Goal: Information Seeking & Learning: Learn about a topic

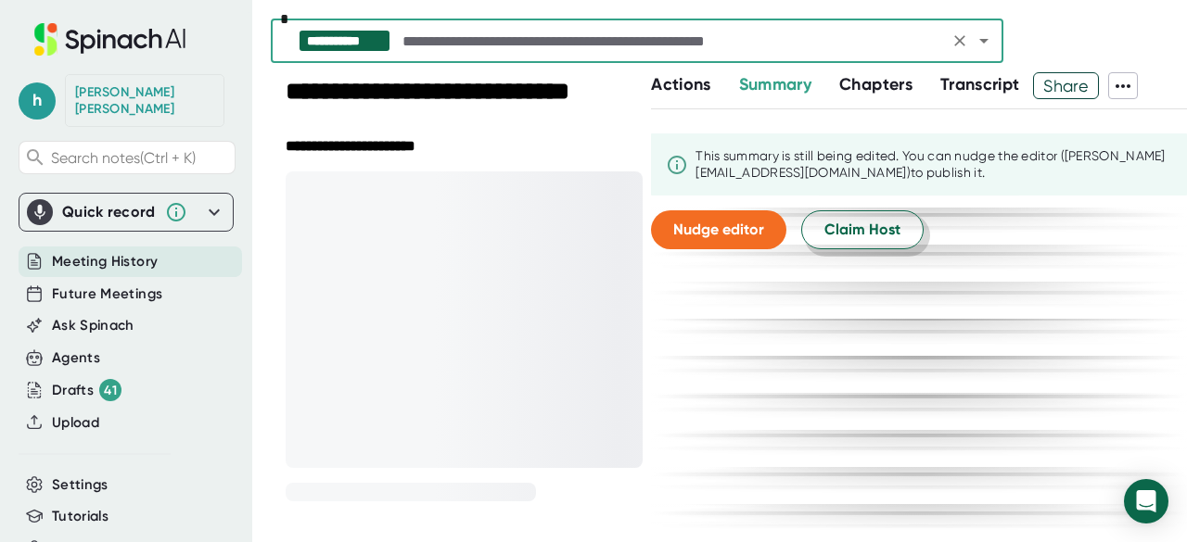
click at [836, 223] on span "Claim Host" at bounding box center [862, 230] width 76 height 22
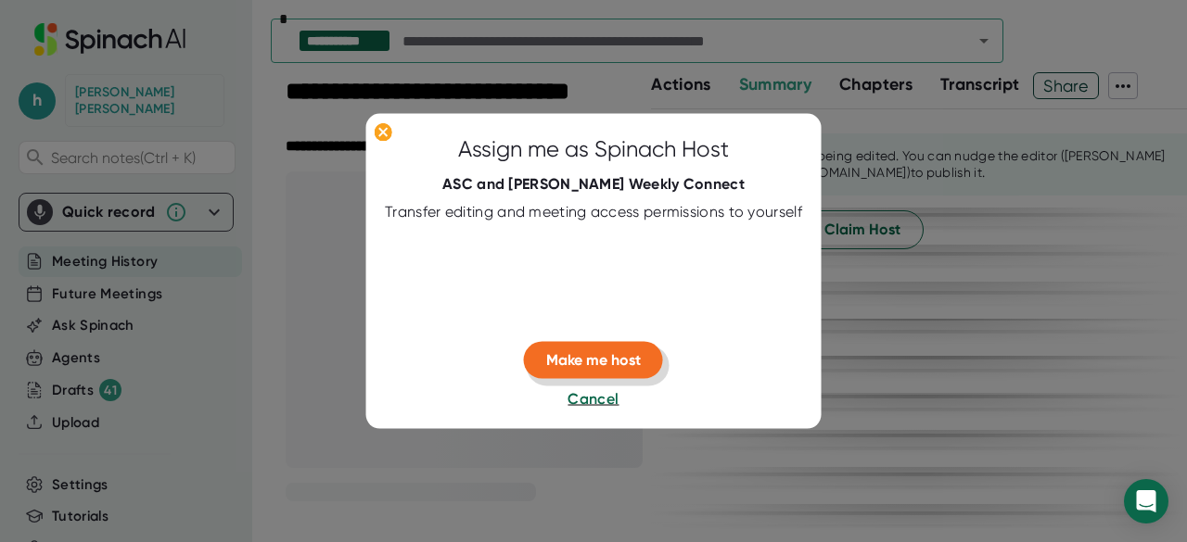
click at [554, 352] on span "Make me host" at bounding box center [593, 360] width 95 height 18
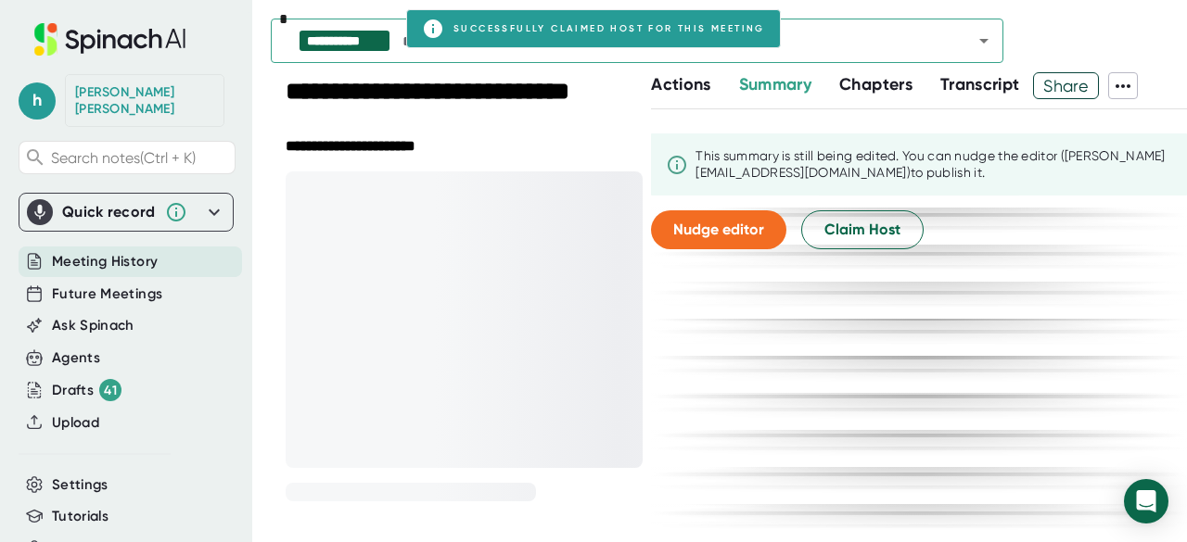
click at [910, 83] on span "Chapters" at bounding box center [875, 84] width 73 height 20
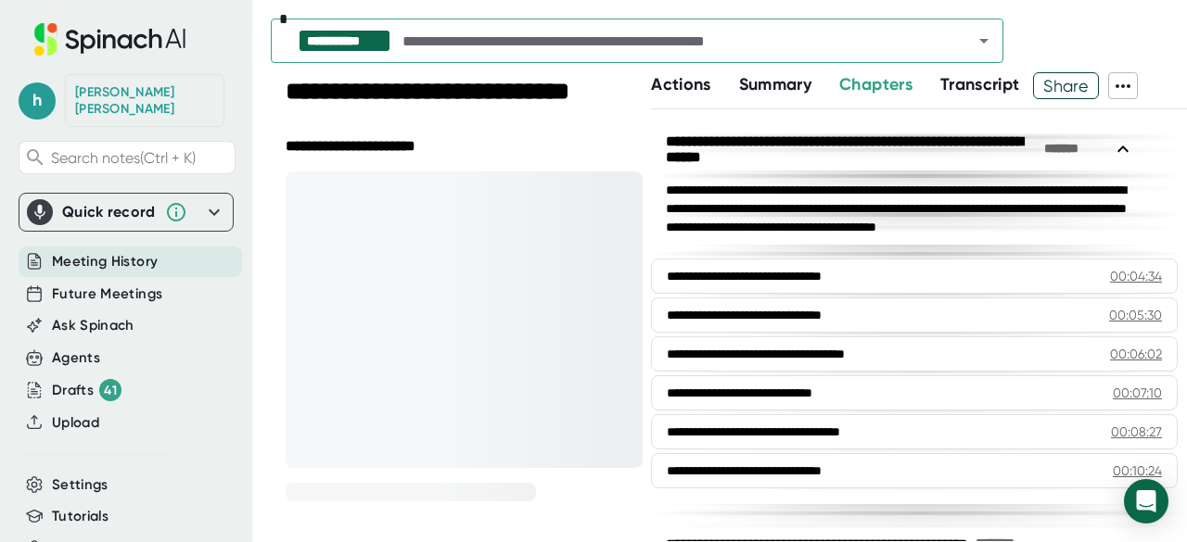
click at [966, 81] on span "Transcript" at bounding box center [980, 84] width 80 height 20
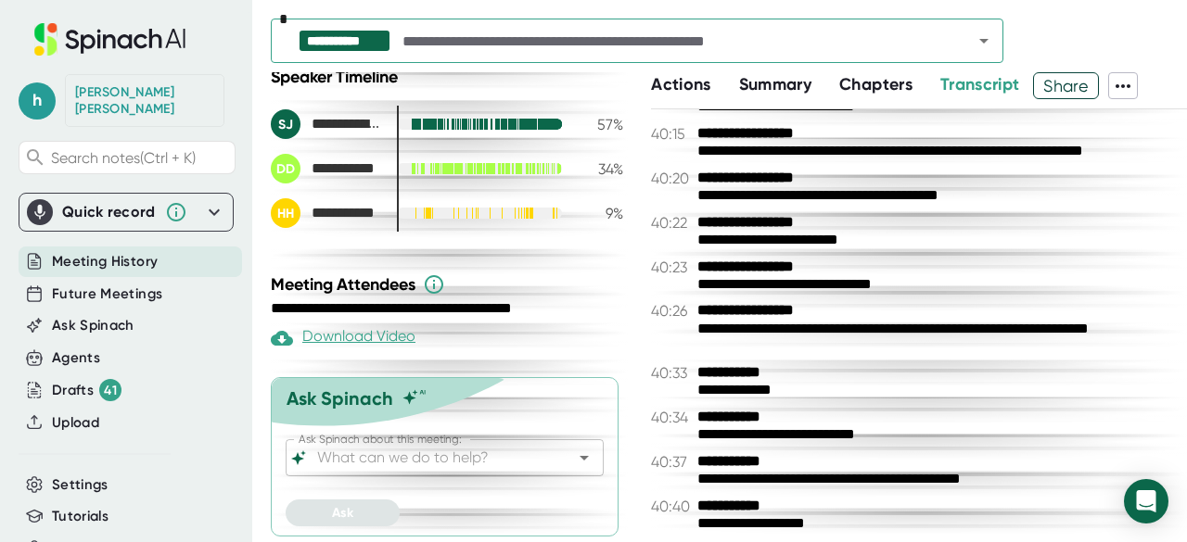
scroll to position [29694, 0]
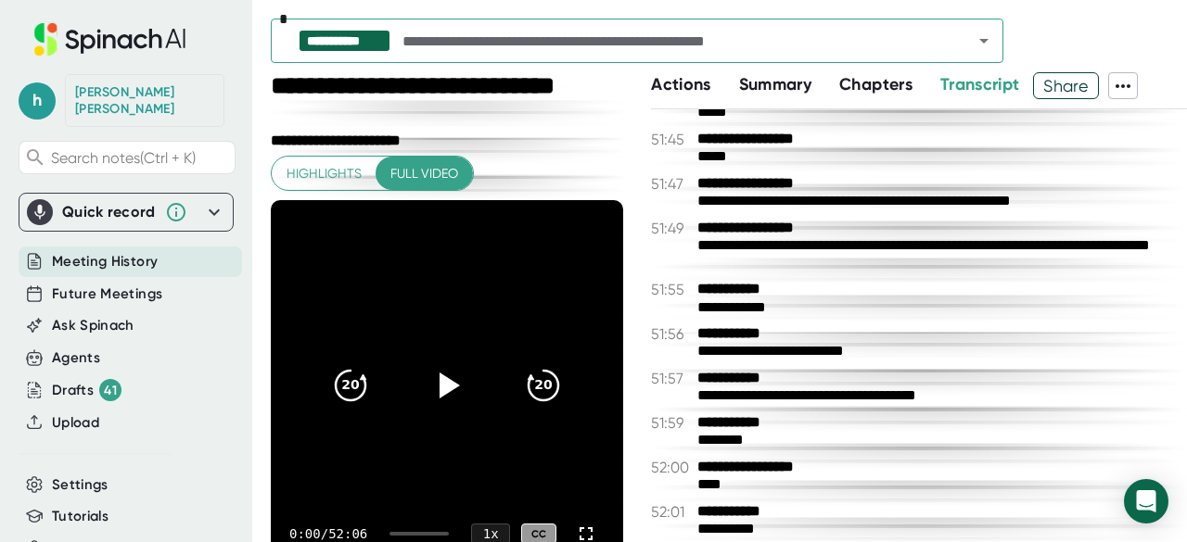
click at [977, 37] on icon "Open" at bounding box center [984, 41] width 22 height 22
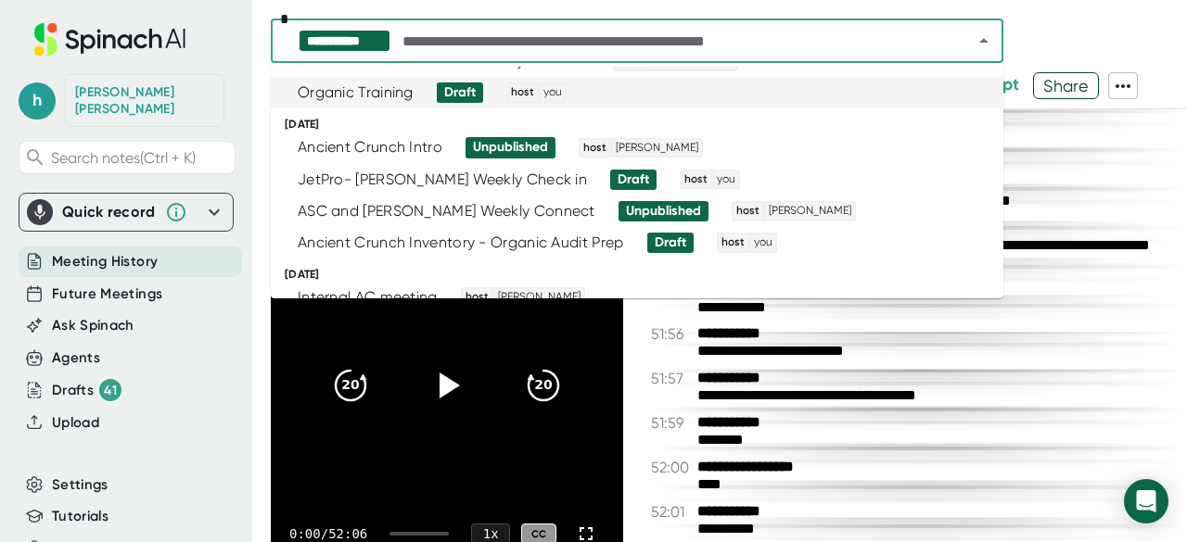
scroll to position [223, 0]
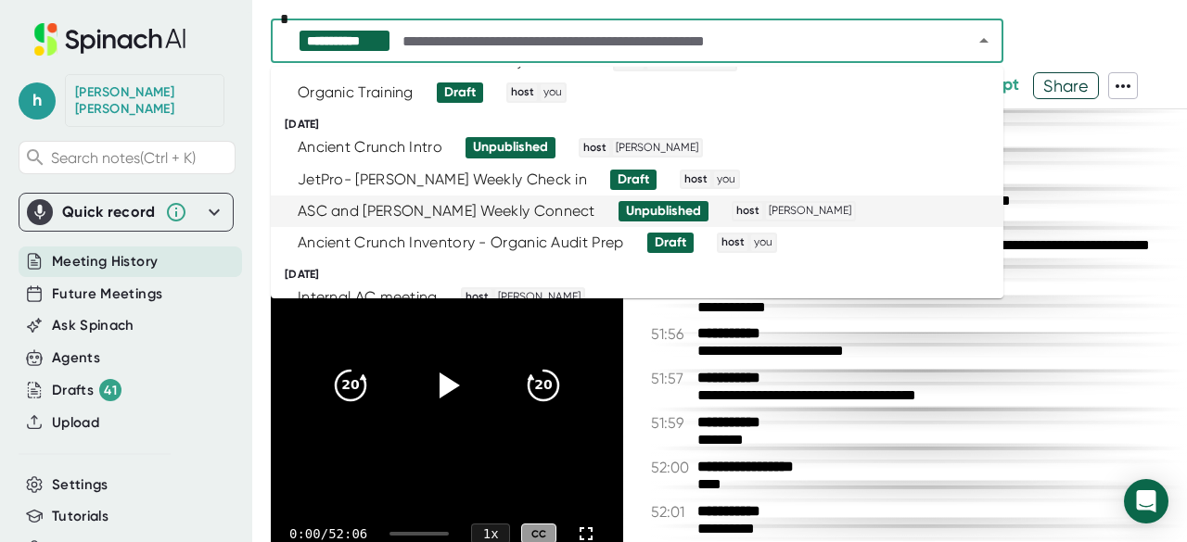
click at [415, 203] on div "ASC and [PERSON_NAME] Weekly Connect" at bounding box center [447, 211] width 298 height 19
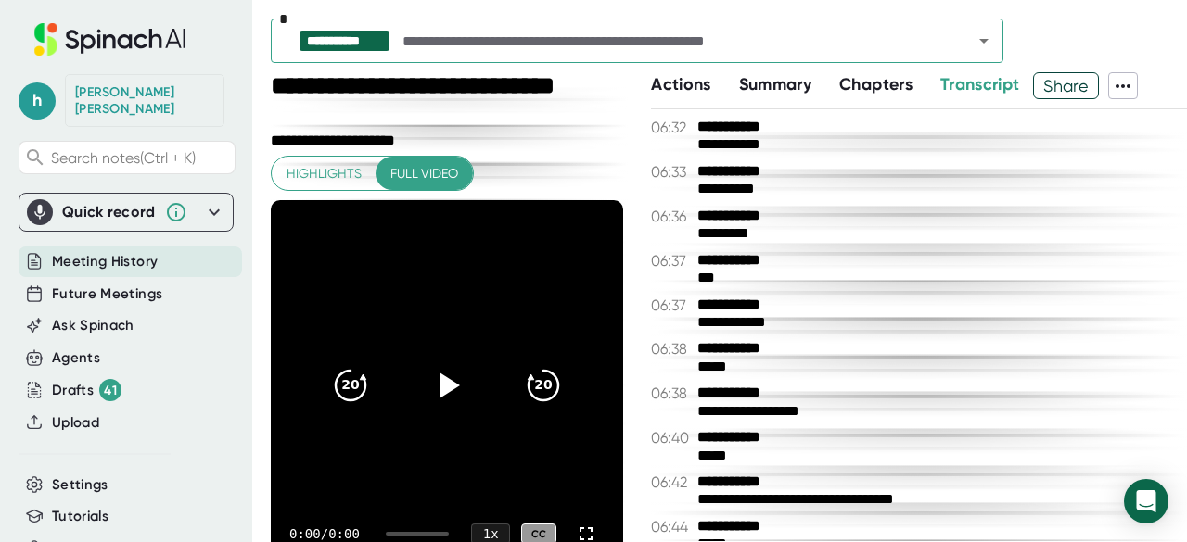
click at [664, 84] on span "Actions" at bounding box center [680, 84] width 59 height 20
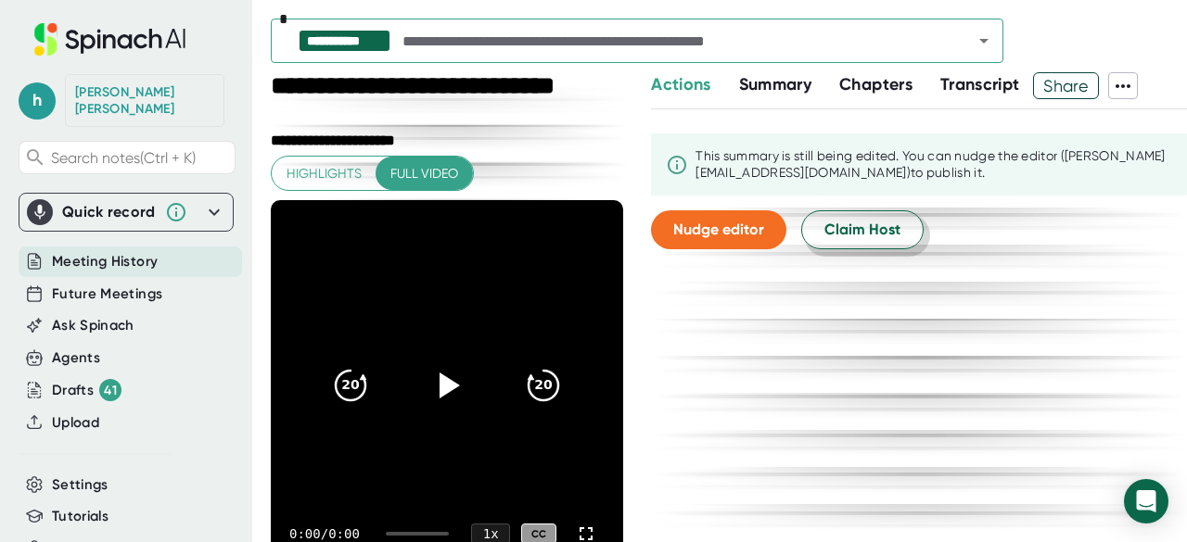
click at [862, 234] on span "Claim Host" at bounding box center [862, 230] width 76 height 22
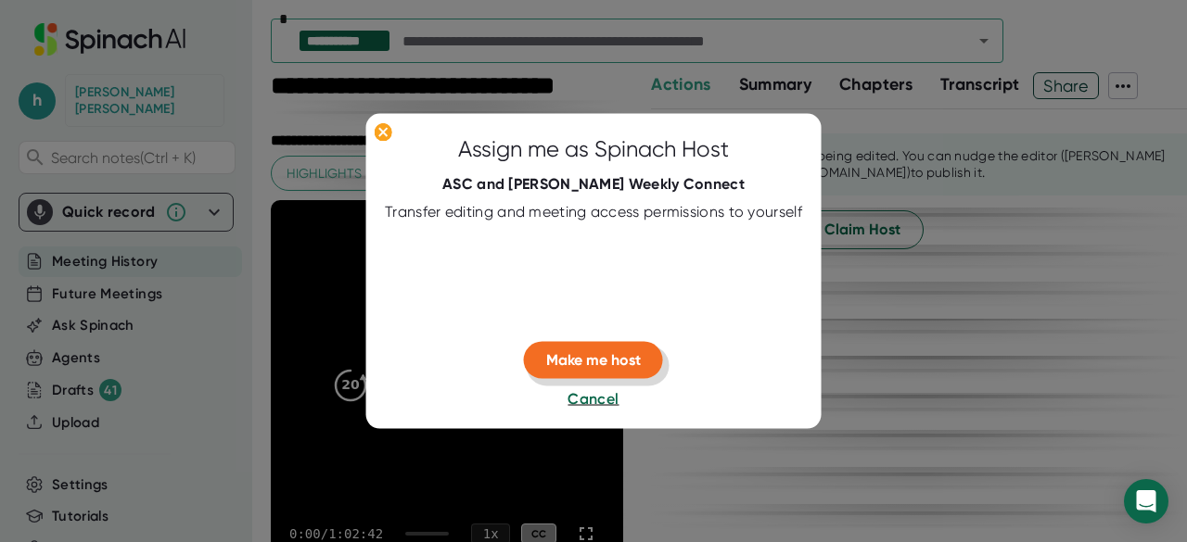
click at [617, 368] on span "Make me host" at bounding box center [593, 360] width 95 height 18
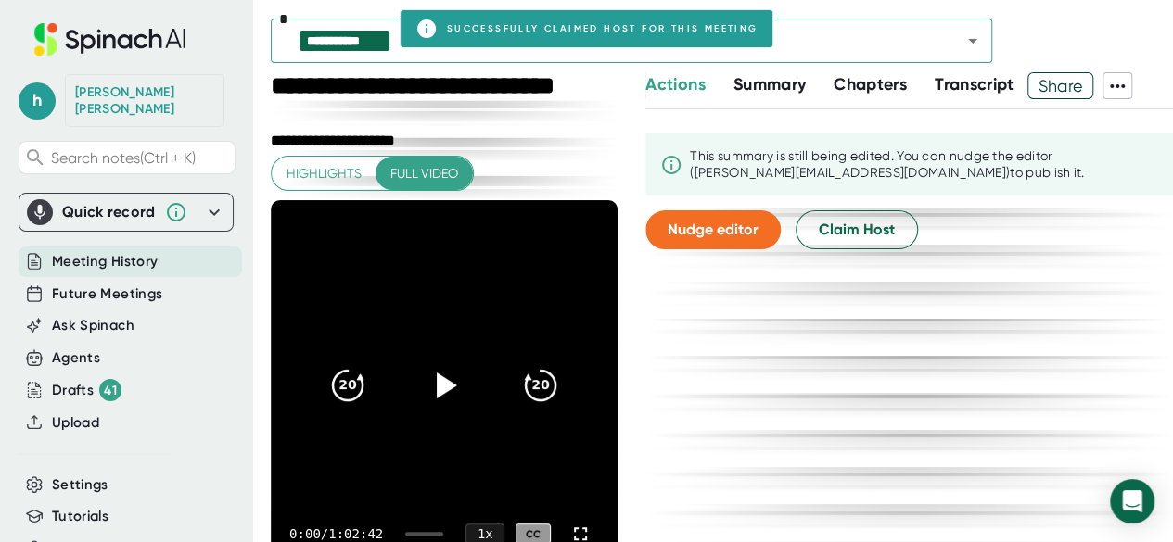
click at [847, 101] on div "Actions Summary Chapters Transcript Share This summary is still being edited. Y…" at bounding box center [909, 343] width 528 height 542
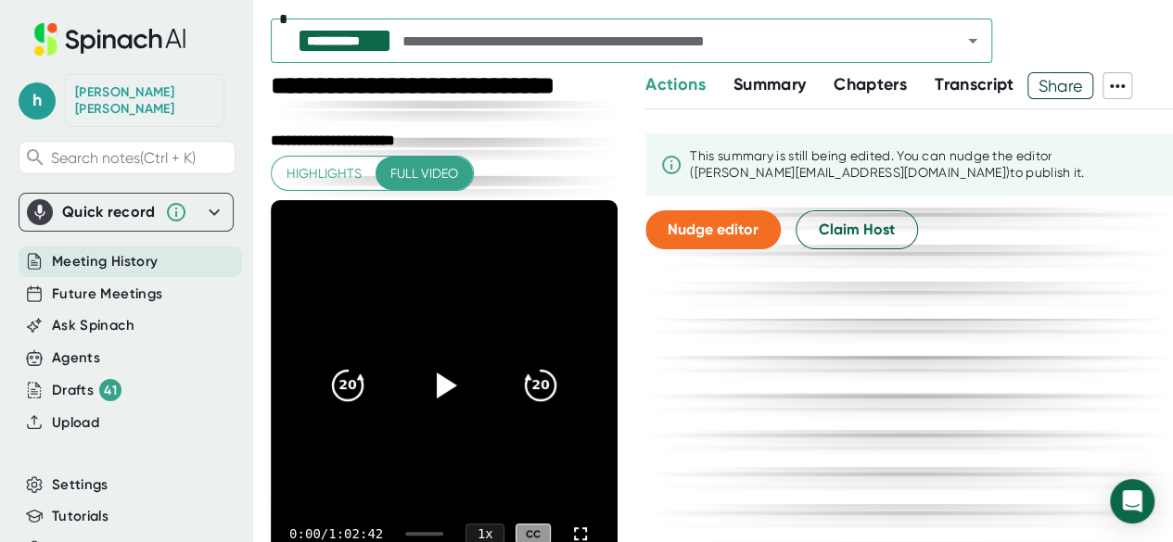
click at [951, 76] on span "Transcript" at bounding box center [975, 84] width 80 height 20
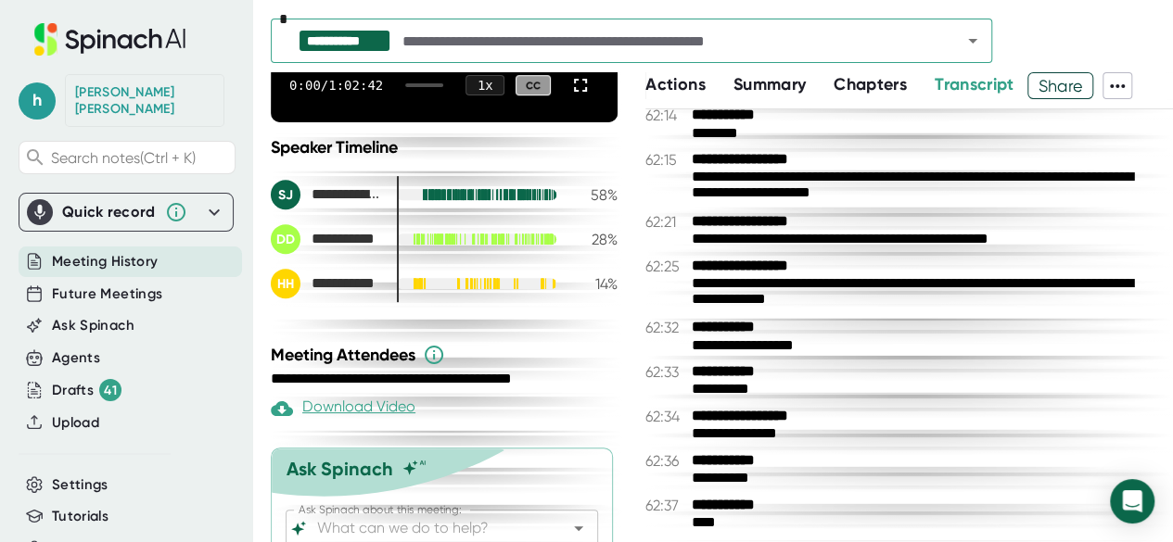
scroll to position [45774, 0]
click at [803, 49] on input "text" at bounding box center [665, 41] width 533 height 26
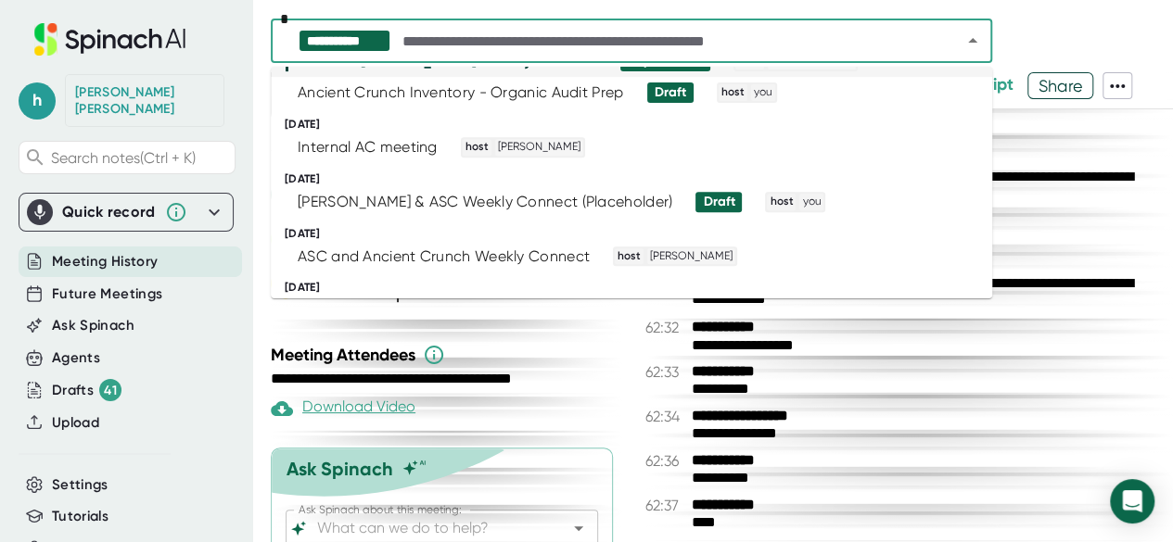
scroll to position [375, 0]
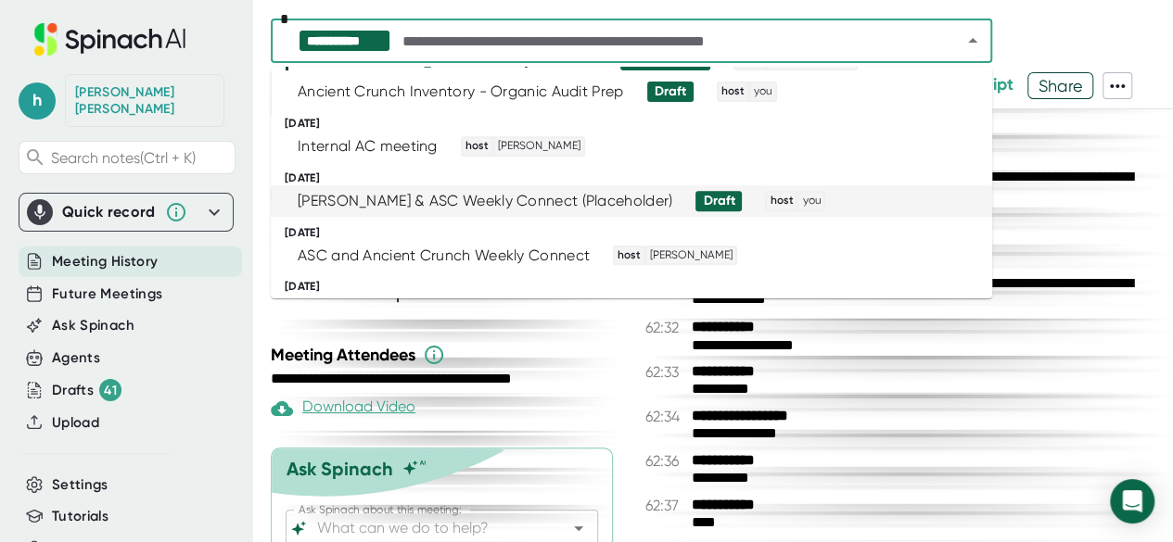
click at [467, 202] on div "[PERSON_NAME] & ASC Weekly Connect (Placeholder)" at bounding box center [485, 201] width 375 height 19
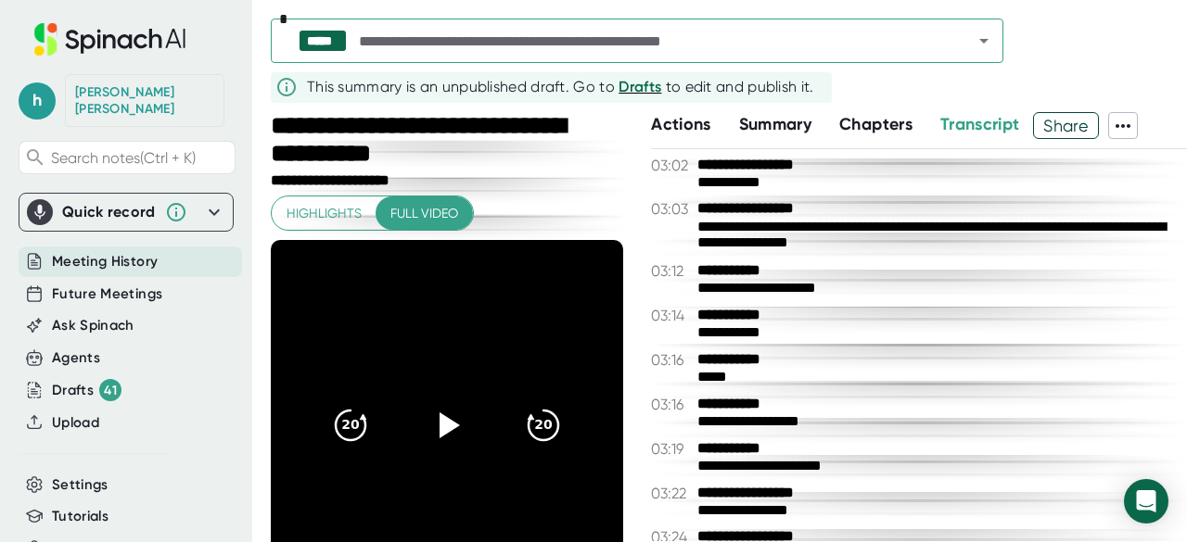
click at [1000, 299] on div "**********" at bounding box center [919, 345] width 536 height 392
click at [961, 47] on icon "Clear" at bounding box center [959, 41] width 19 height 19
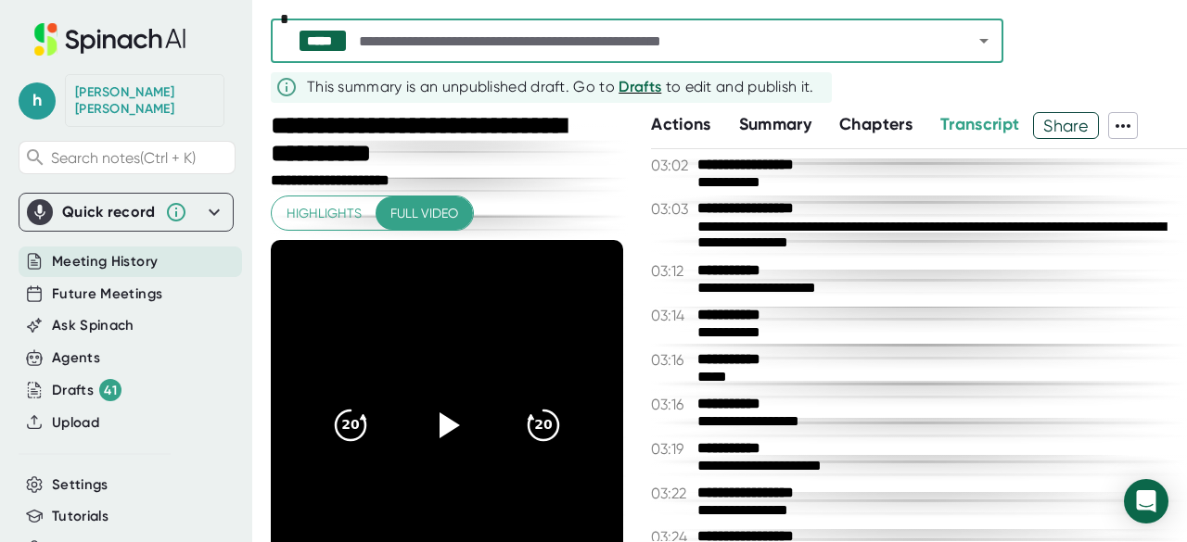
click at [540, 52] on input "text" at bounding box center [649, 41] width 589 height 26
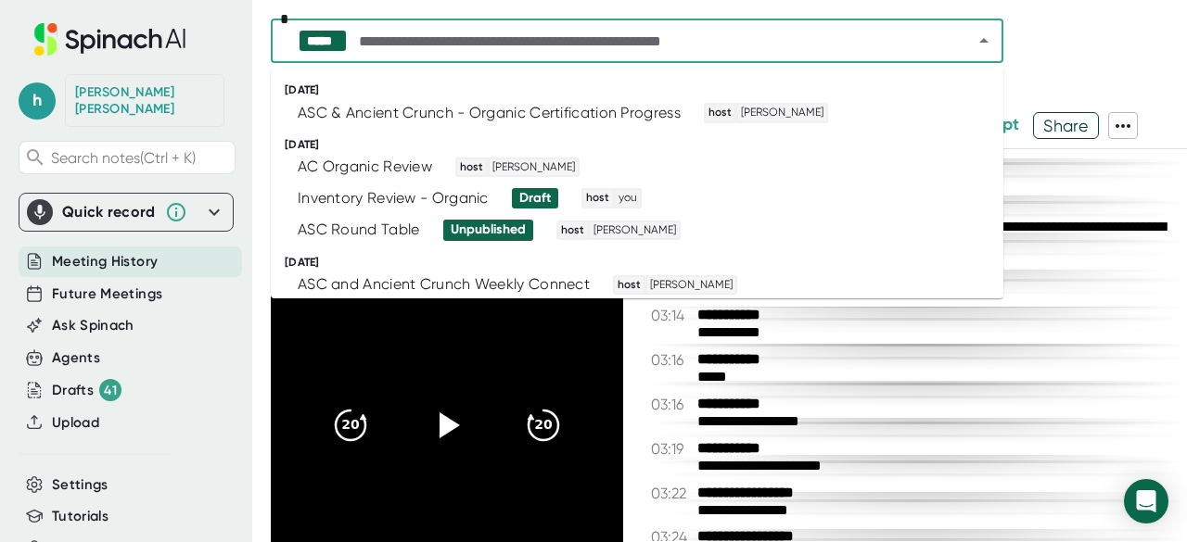
click at [540, 52] on input "text" at bounding box center [649, 41] width 589 height 26
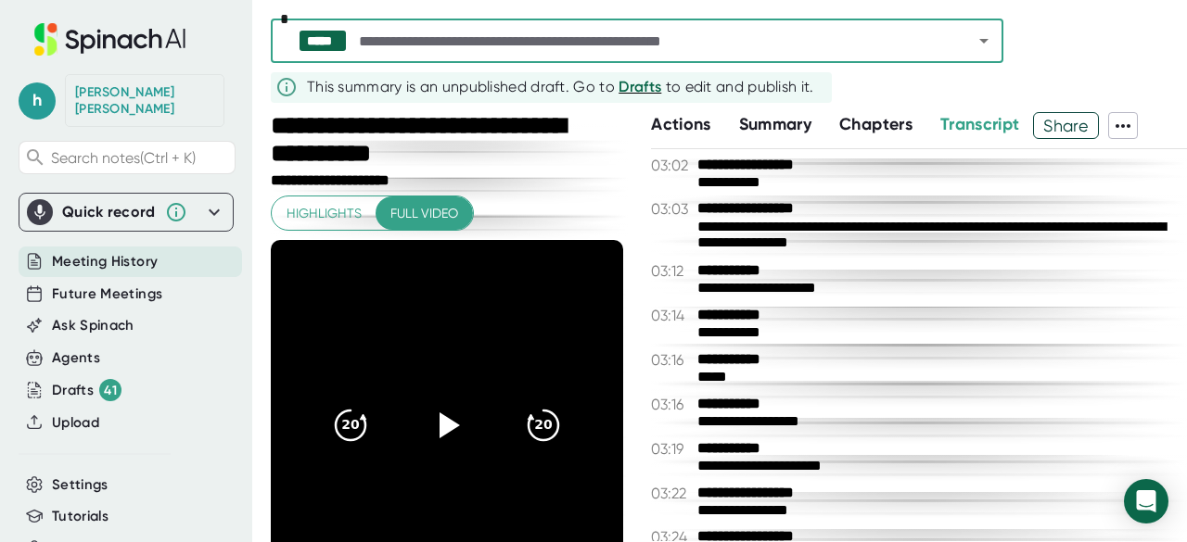
click at [983, 38] on icon "Open" at bounding box center [984, 41] width 22 height 22
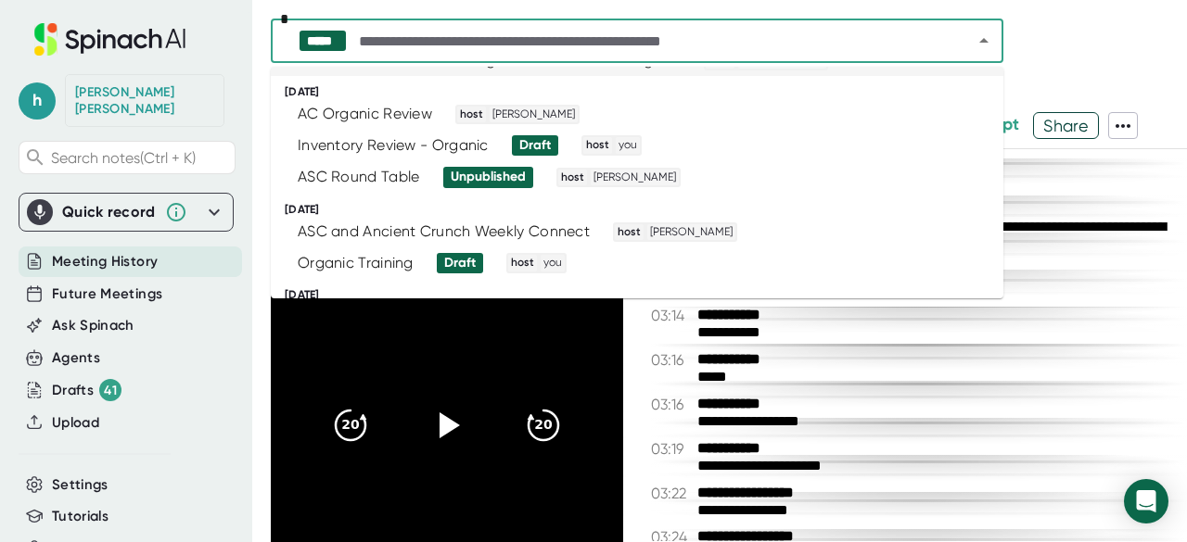
scroll to position [54, 0]
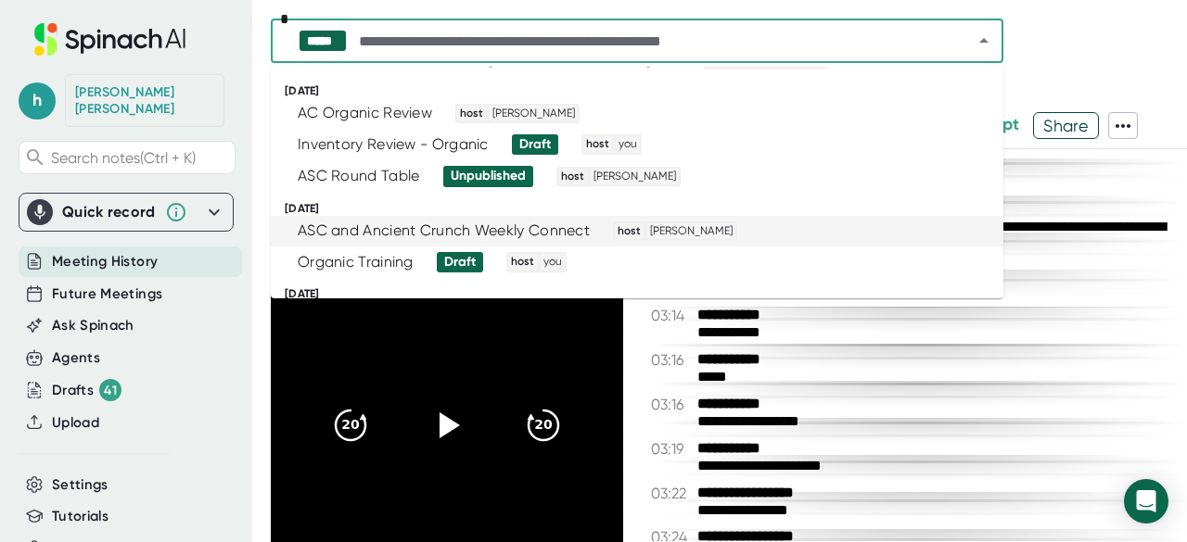
click at [380, 235] on div "ASC and Ancient Crunch Weekly Connect" at bounding box center [444, 231] width 292 height 19
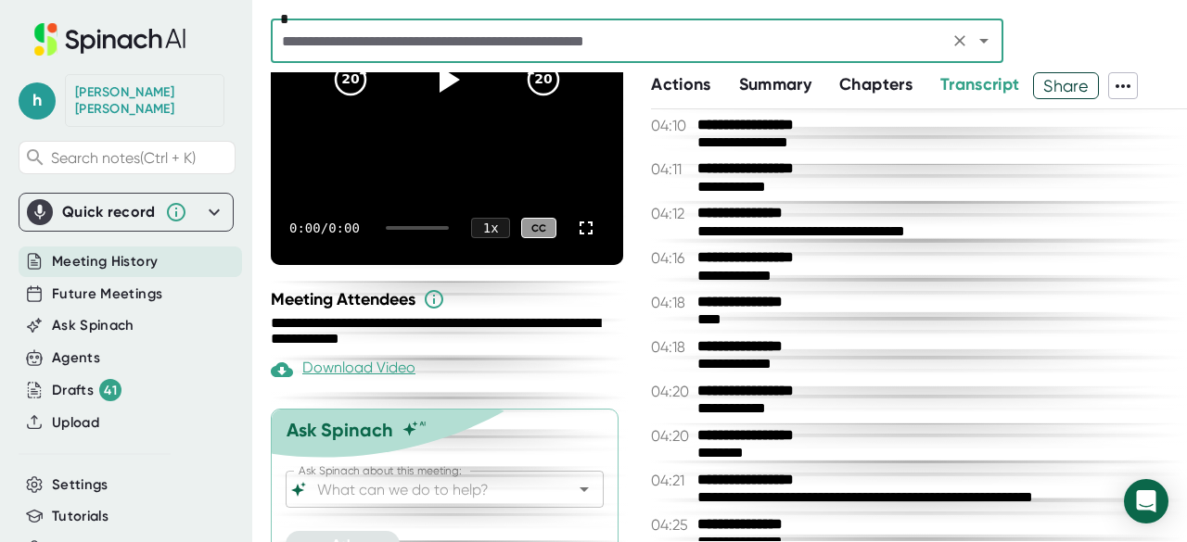
scroll to position [307, 0]
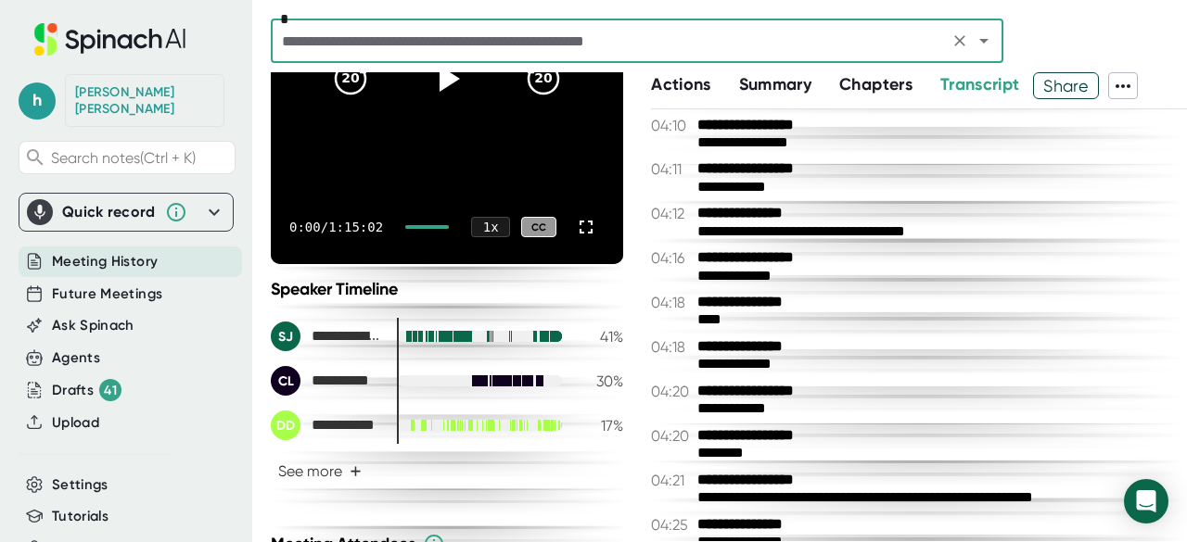
click at [839, 254] on div "**********" at bounding box center [919, 258] width 536 height 18
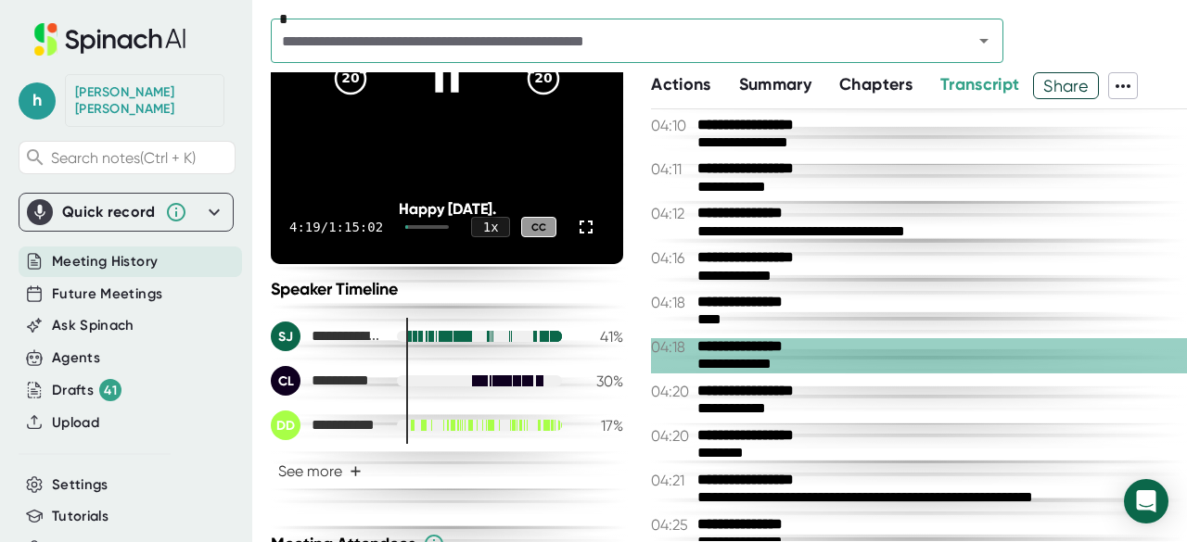
click at [439, 94] on icon at bounding box center [447, 79] width 46 height 46
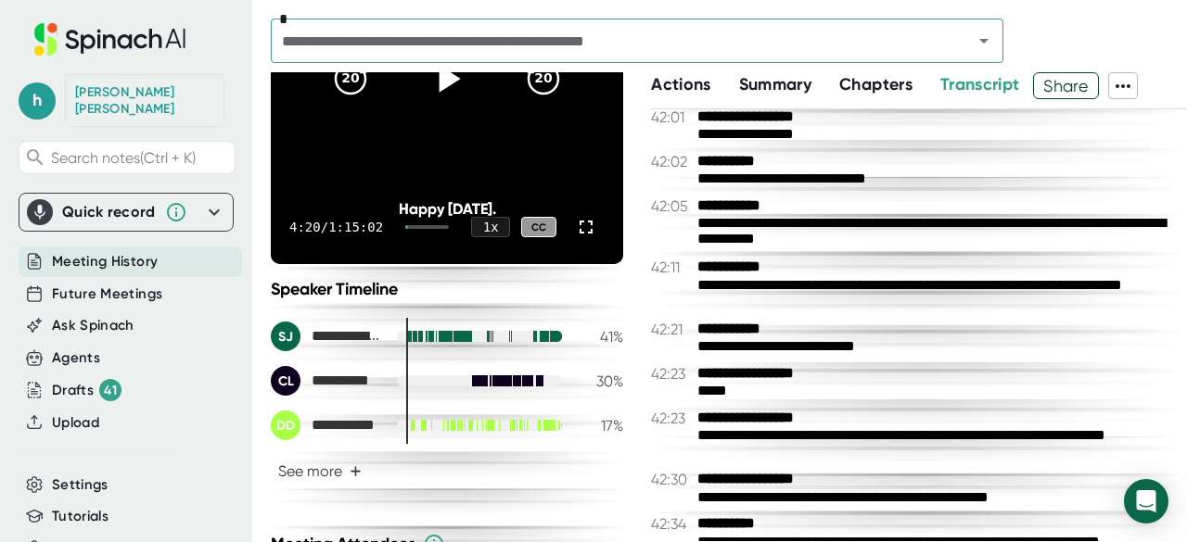
scroll to position [30020, 0]
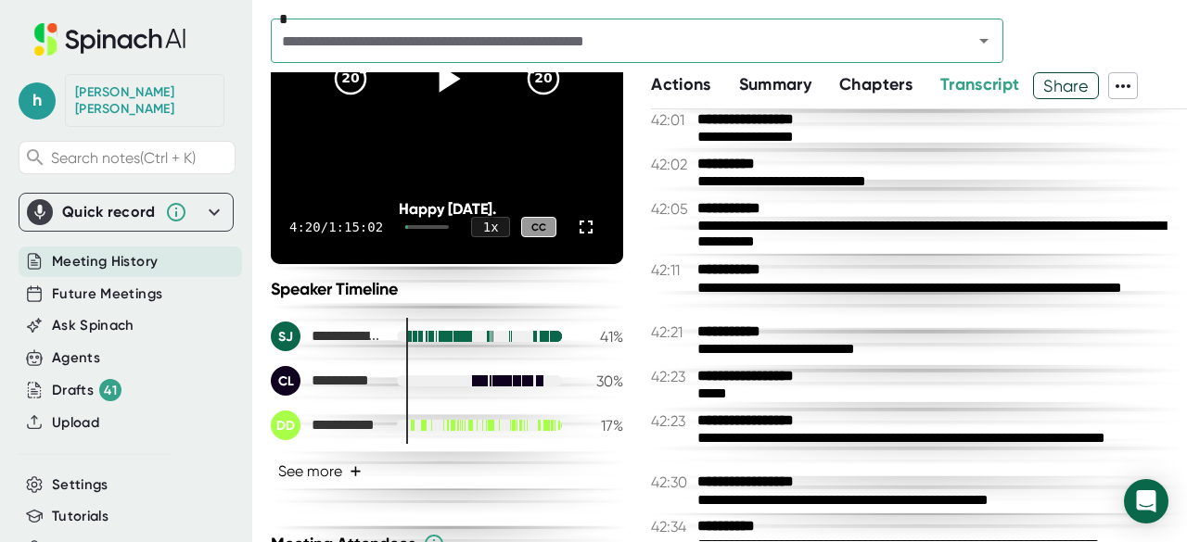
click at [336, 472] on button "See more +" at bounding box center [320, 471] width 98 height 32
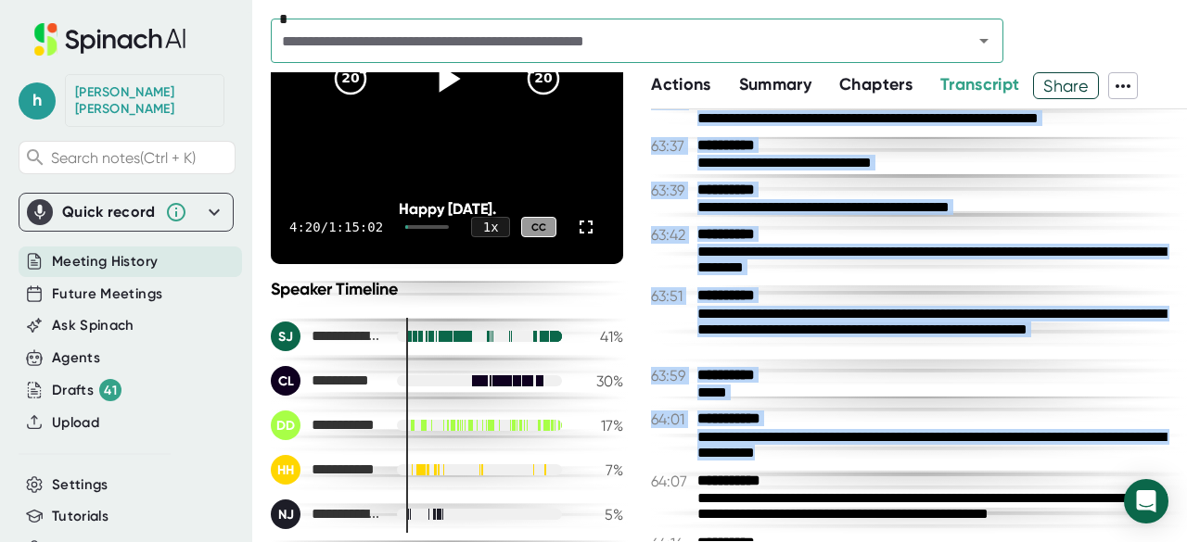
scroll to position [45077, 0]
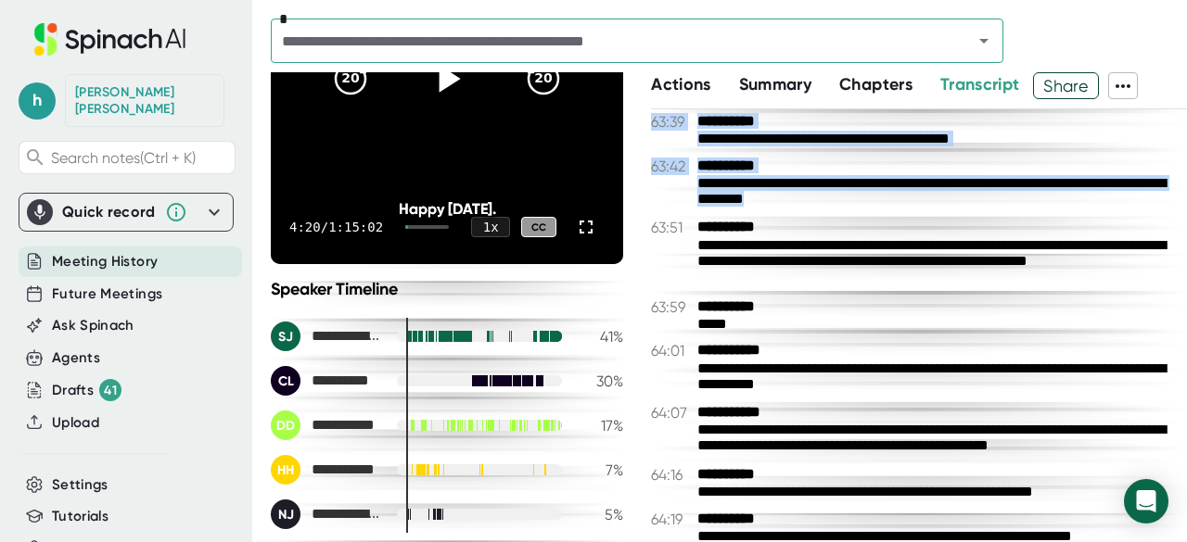
drag, startPoint x: 695, startPoint y: 183, endPoint x: 1076, endPoint y: 285, distance: 394.5
click at [1076, 285] on div "**********" at bounding box center [919, 325] width 536 height 432
copy div "**********"
